Goal: Use online tool/utility: Utilize a website feature to perform a specific function

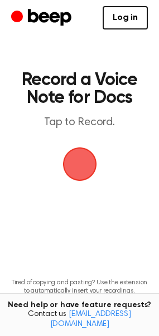
click at [84, 158] on span "button" at bounding box center [79, 164] width 56 height 56
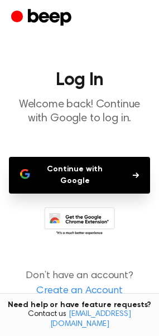
click at [84, 172] on button "Continue with Google" at bounding box center [79, 175] width 141 height 37
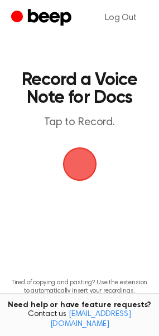
click at [68, 170] on span "button" at bounding box center [79, 164] width 62 height 62
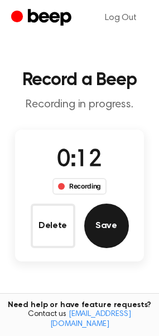
click at [106, 232] on button "Save" at bounding box center [106, 226] width 45 height 45
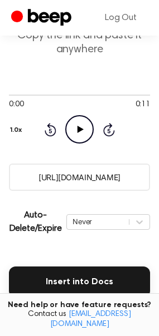
scroll to position [86, 0]
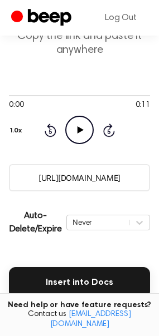
click at [80, 136] on icon "Play Audio" at bounding box center [79, 130] width 28 height 28
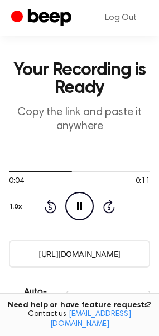
scroll to position [0, 0]
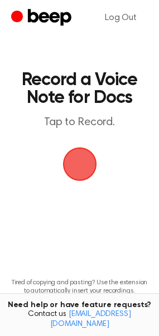
click at [82, 160] on span "button" at bounding box center [79, 164] width 31 height 31
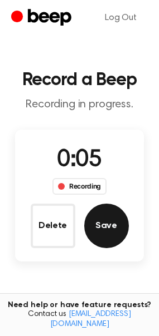
click at [108, 227] on button "Save" at bounding box center [106, 226] width 45 height 45
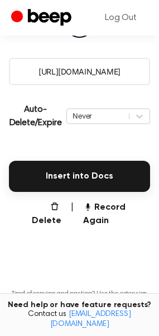
scroll to position [189, 0]
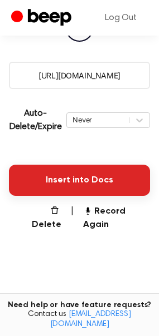
click at [113, 180] on button "Insert into Docs" at bounding box center [79, 180] width 141 height 31
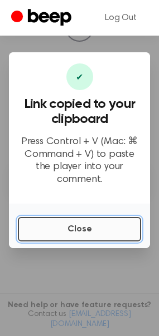
click at [104, 225] on button "Close" at bounding box center [79, 229] width 123 height 25
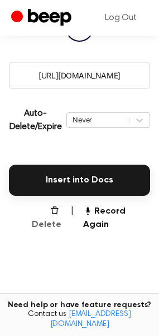
click at [50, 211] on icon "button" at bounding box center [54, 210] width 9 height 9
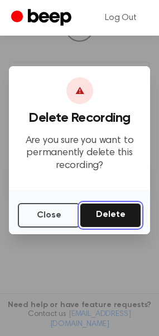
click at [99, 214] on button "Delete" at bounding box center [110, 215] width 61 height 25
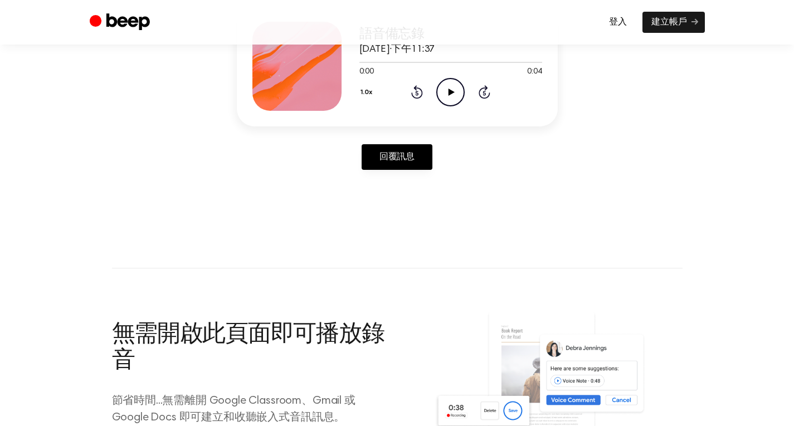
scroll to position [169, 0]
click at [401, 160] on font "回覆訊息" at bounding box center [396, 156] width 35 height 9
